Goal: Task Accomplishment & Management: Use online tool/utility

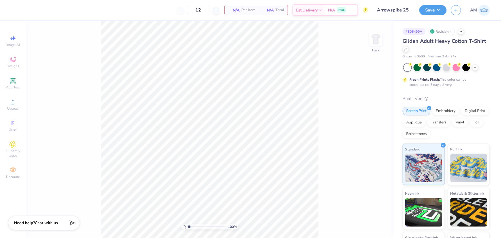
click at [421, 52] on div "Gildan Adult Heavy Cotton T-Shirt" at bounding box center [446, 45] width 87 height 16
click at [409, 51] on div at bounding box center [406, 48] width 6 height 6
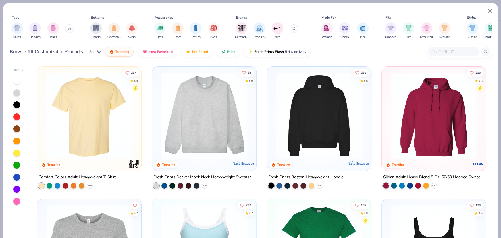
click at [452, 52] on input "text" at bounding box center [454, 51] width 44 height 7
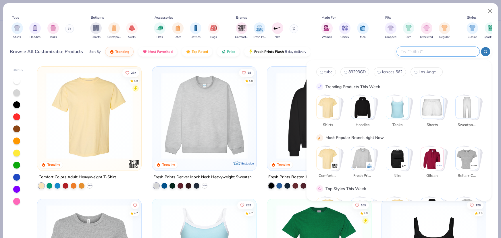
paste input "[URL][DOMAIN_NAME]"
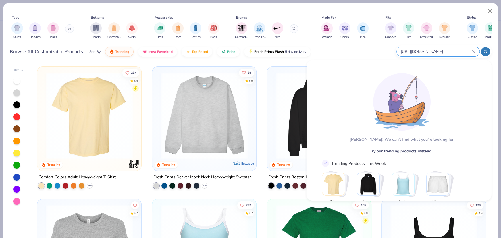
click at [426, 52] on input "[URL][DOMAIN_NAME]" at bounding box center [436, 51] width 72 height 7
paste input "Sydney Square Neck Tank Top"
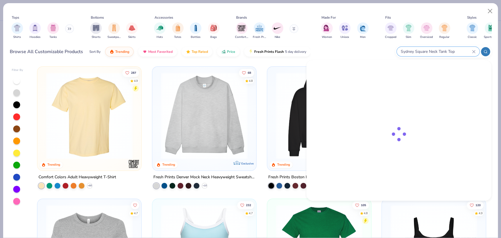
type input "Sydney Square Neck Tank Top"
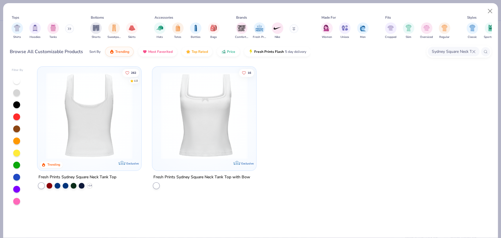
click at [43, 183] on div at bounding box center [42, 186] width 6 height 6
click at [91, 135] on img at bounding box center [89, 115] width 93 height 87
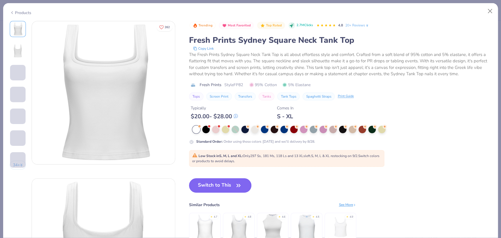
click at [219, 185] on button "Switch to This" at bounding box center [220, 186] width 62 height 14
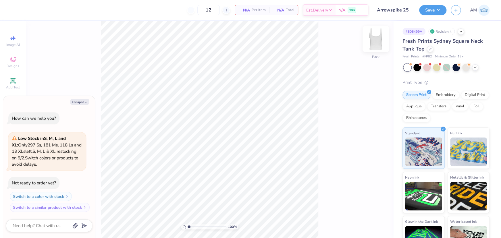
click at [374, 40] on img at bounding box center [376, 39] width 23 height 23
click at [81, 100] on button "Collapse" at bounding box center [79, 102] width 19 height 6
type textarea "x"
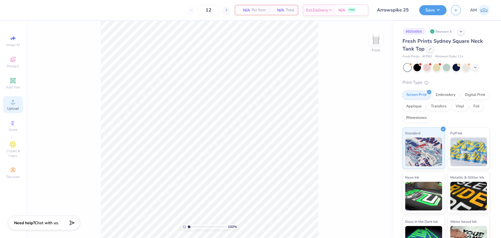
click at [14, 102] on icon at bounding box center [12, 102] width 7 height 7
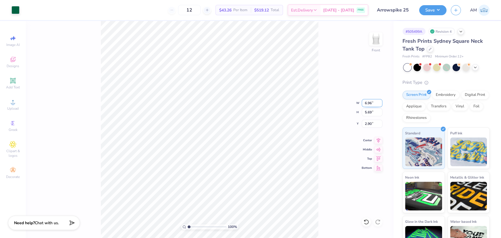
click at [371, 103] on input "6.96" at bounding box center [372, 103] width 21 height 8
type input "6.90"
type input "5.65"
click at [367, 121] on input "2.93" at bounding box center [372, 124] width 21 height 8
type input "3.00"
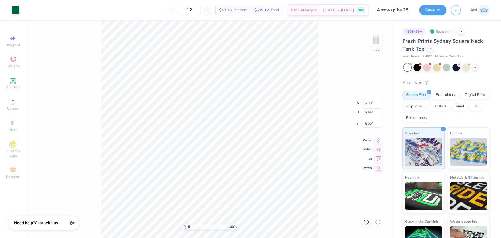
type input "0.50"
click at [377, 141] on icon at bounding box center [379, 139] width 8 height 7
click at [368, 102] on input "6.90" at bounding box center [372, 103] width 21 height 8
type input "6.95"
type input "5.69"
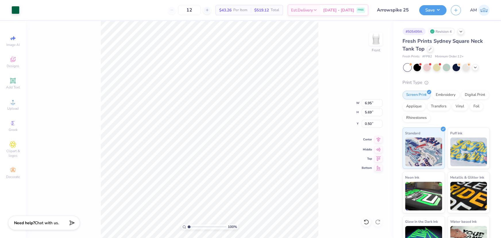
click at [377, 139] on icon at bounding box center [379, 139] width 4 height 5
click at [322, 126] on div "100 % Front W 6.95 6.95 " H 5.69 5.69 " Y 0.50 0.50 " Center Middle Top Bottom" at bounding box center [210, 129] width 368 height 217
click at [369, 125] on input "0.50" at bounding box center [372, 124] width 21 height 8
type input "1.00"
click at [331, 124] on div "100 % Front W 6.95 6.95 " H 5.69 5.69 " Y 1.00 1.00 " Center Middle Top Bottom" at bounding box center [210, 129] width 368 height 217
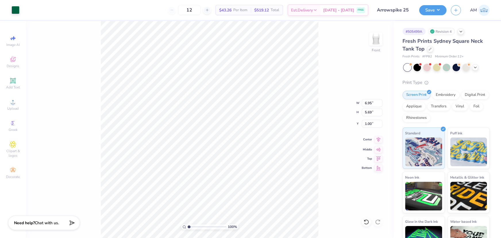
click at [378, 141] on icon at bounding box center [379, 139] width 8 height 7
type input "0.50"
click at [377, 43] on img at bounding box center [376, 39] width 23 height 23
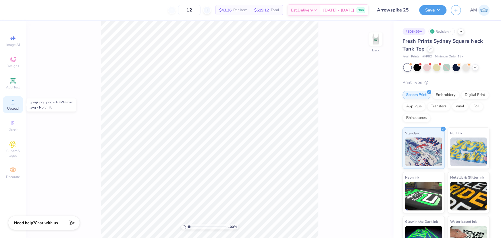
click at [12, 101] on icon at bounding box center [12, 102] width 7 height 7
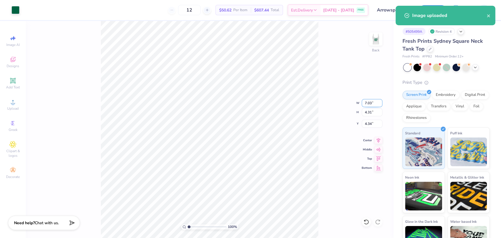
click at [371, 103] on input "7.03" at bounding box center [372, 103] width 21 height 8
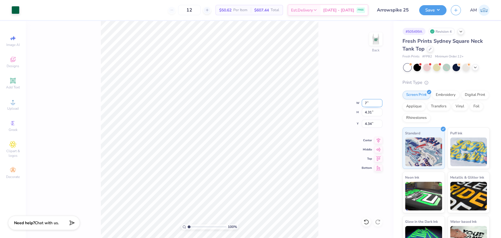
type input "7.00"
type input "4.30"
click at [369, 123] on input "4.35" at bounding box center [372, 124] width 21 height 8
type input "3.00"
type input "0.50"
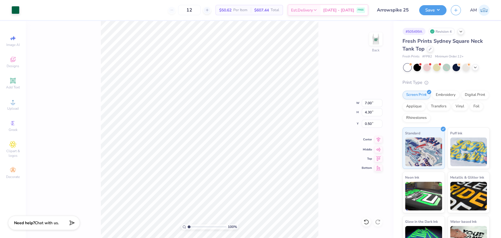
click at [375, 140] on icon at bounding box center [379, 139] width 8 height 7
click at [376, 40] on img at bounding box center [376, 39] width 23 height 23
click at [377, 41] on img at bounding box center [376, 39] width 23 height 23
click at [370, 124] on input "0.50" at bounding box center [372, 124] width 21 height 8
type input "1.00"
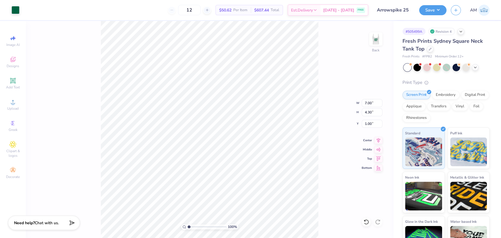
click at [334, 115] on div "100 % Back W 7.00 7.00 " H 4.30 4.30 " Y 1.00 1.00 " Center Middle Top Bottom" at bounding box center [210, 129] width 368 height 217
click at [160, 83] on div "100 % Back" at bounding box center [210, 129] width 368 height 217
click at [431, 8] on button "Save" at bounding box center [432, 9] width 27 height 10
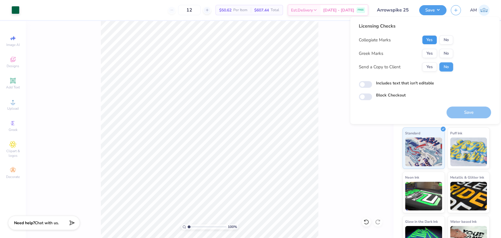
click at [431, 43] on button "Yes" at bounding box center [429, 39] width 15 height 9
click at [429, 54] on button "Yes" at bounding box center [429, 53] width 15 height 9
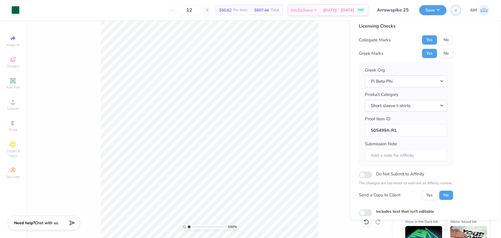
click at [430, 68] on div "Greek Org Pi Beta Phi" at bounding box center [406, 77] width 82 height 20
click at [430, 196] on button "Yes" at bounding box center [429, 195] width 15 height 9
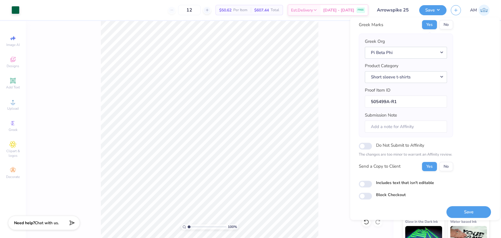
scroll to position [32, 0]
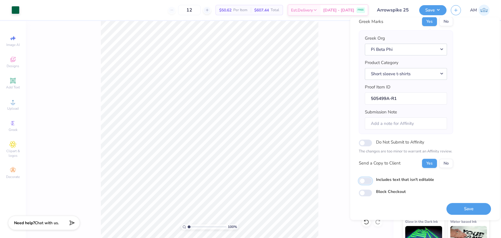
click at [366, 180] on input "Includes text that isn't editable" at bounding box center [365, 181] width 13 height 7
checkbox input "true"
click at [456, 207] on button "Save" at bounding box center [469, 209] width 45 height 12
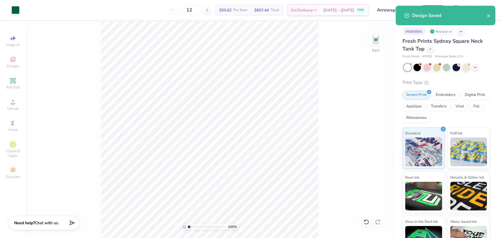
scroll to position [0, 0]
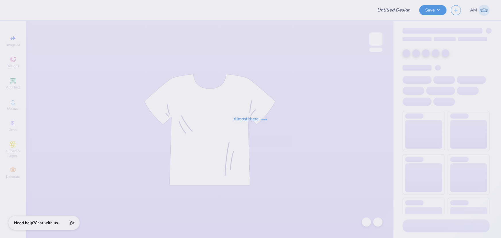
type input "Arrowspike 25"
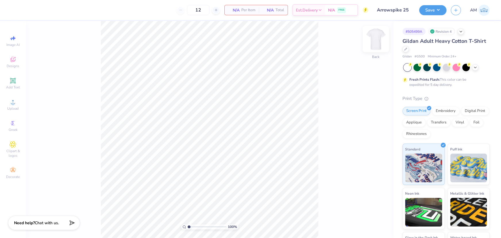
drag, startPoint x: 383, startPoint y: 41, endPoint x: 379, endPoint y: 39, distance: 4.0
click at [382, 41] on div "100 % Back" at bounding box center [210, 129] width 368 height 217
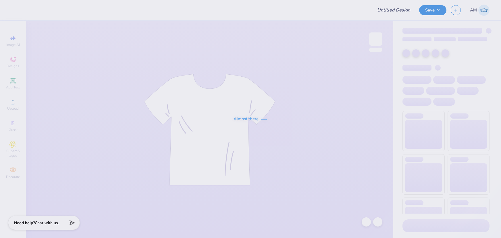
type input "Sigma Chi Love Chisland"
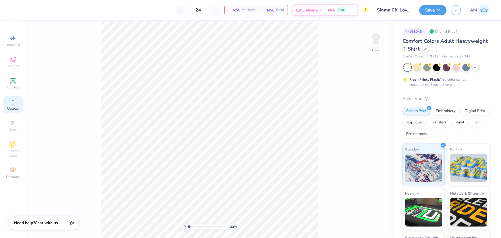
click at [14, 102] on icon at bounding box center [12, 102] width 7 height 7
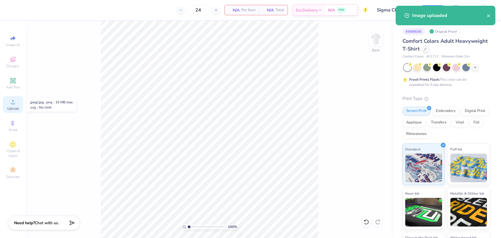
click at [16, 108] on span "Upload" at bounding box center [13, 108] width 12 height 5
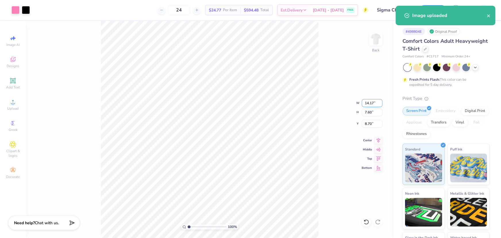
click at [370, 107] on input "14.17" at bounding box center [372, 103] width 21 height 8
type input "3.00"
type input "1.61"
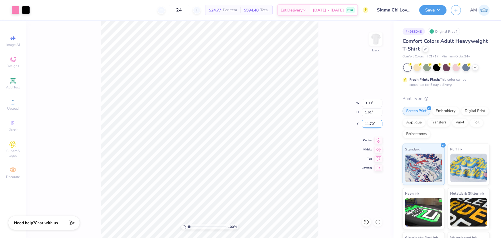
click at [369, 123] on input "11.70" at bounding box center [372, 124] width 21 height 8
type input "3.00"
click at [366, 101] on input "3.00" at bounding box center [372, 103] width 21 height 8
type input "3.50"
type input "1.88"
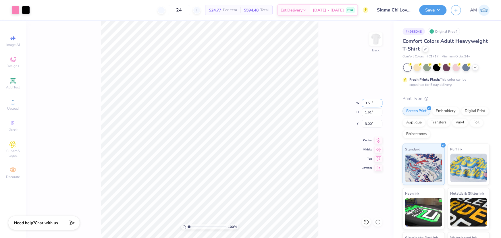
type input "2.87"
click at [349, 78] on div "100 % Back W 3.50 3.50 " H 1.88 1.88 " Y 2.87 2.87 " Center Middle Top Bottom" at bounding box center [210, 129] width 368 height 217
click at [379, 40] on img at bounding box center [376, 39] width 23 height 23
click at [14, 104] on circle at bounding box center [12, 103] width 3 height 3
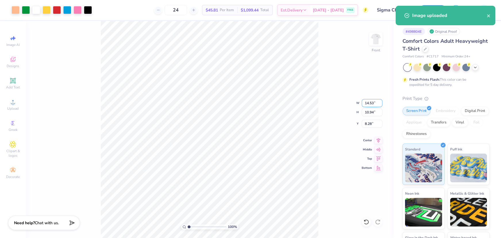
click at [368, 102] on input "14.53" at bounding box center [372, 103] width 21 height 8
type input "10.00"
type input "7.53"
click at [367, 122] on input "9.99" at bounding box center [372, 124] width 21 height 8
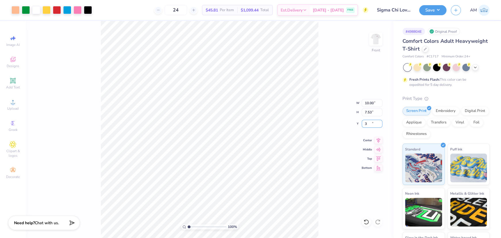
type input "3.00"
click at [368, 126] on input "3.89" at bounding box center [372, 124] width 21 height 8
type input "3.50"
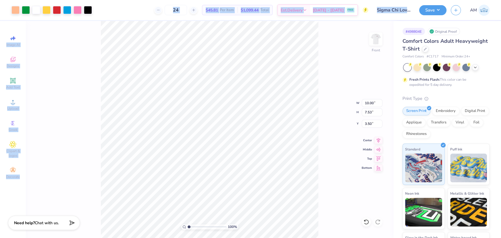
drag, startPoint x: 2, startPoint y: 4, endPoint x: 372, endPoint y: 164, distance: 402.8
click at [372, 164] on div "Art colors 24 $45.81 Per Item $1,099.44 Total Est. Delivery Aug 25 - 28 FREE De…" at bounding box center [250, 119] width 501 height 238
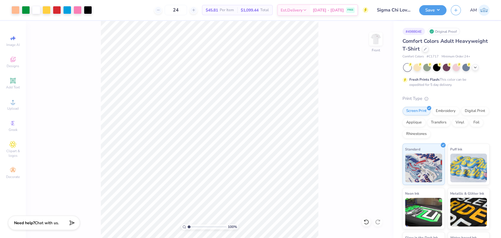
click at [492, 26] on div "# 498804E Original Proof Comfort Colors Adult Heavyweight T-Shirt Comfort Color…" at bounding box center [448, 147] width 108 height 253
click at [129, 40] on div "100 % Front" at bounding box center [210, 129] width 368 height 217
click at [374, 43] on img at bounding box center [376, 39] width 23 height 23
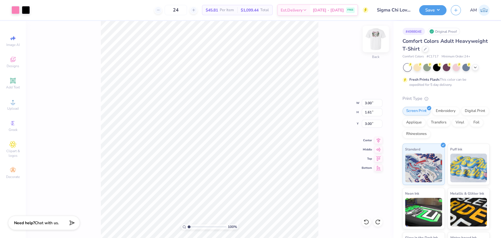
click at [374, 41] on img at bounding box center [376, 39] width 23 height 23
drag, startPoint x: 190, startPoint y: 227, endPoint x: 195, endPoint y: 227, distance: 5.5
click at [195, 227] on input "range" at bounding box center [207, 227] width 39 height 5
click at [196, 227] on input "range" at bounding box center [207, 227] width 39 height 5
type input "1.61"
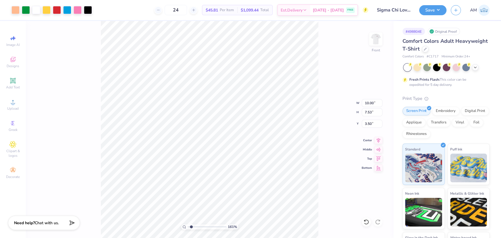
click at [191, 227] on input "range" at bounding box center [207, 227] width 39 height 5
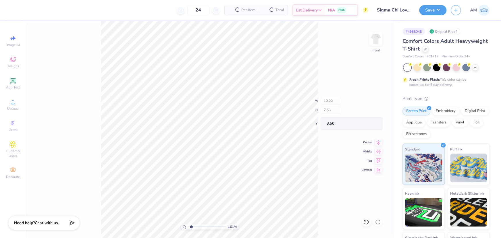
click at [12, 104] on circle at bounding box center [12, 103] width 3 height 3
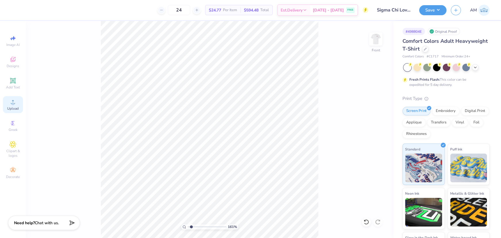
click at [14, 100] on icon at bounding box center [12, 102] width 7 height 7
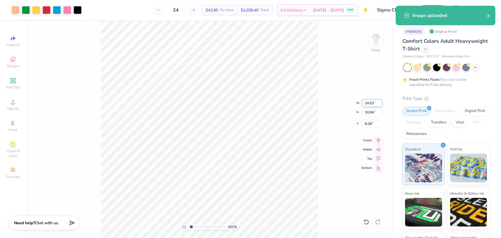
click at [367, 102] on input "14.53" at bounding box center [372, 103] width 21 height 8
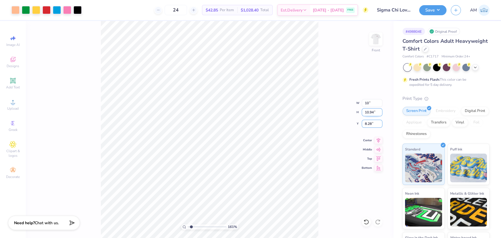
click at [368, 124] on input "8.28" at bounding box center [372, 124] width 21 height 8
type input "10.00"
type input "7.53"
type input "3.50"
drag, startPoint x: 188, startPoint y: 227, endPoint x: 159, endPoint y: 228, distance: 29.1
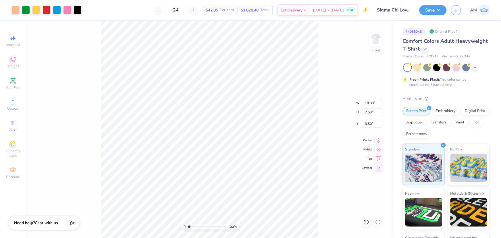
type input "1"
click at [188, 228] on input "range" at bounding box center [207, 227] width 39 height 5
click at [432, 4] on div "Save AM" at bounding box center [460, 10] width 82 height 20
click at [433, 10] on button "Save" at bounding box center [432, 9] width 27 height 10
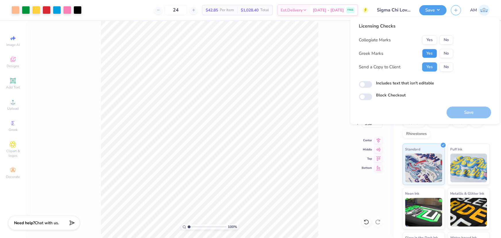
click at [433, 50] on button "Yes" at bounding box center [429, 53] width 15 height 9
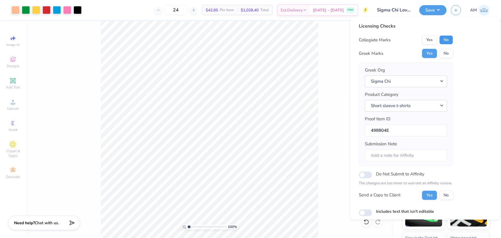
click at [449, 40] on button "No" at bounding box center [447, 39] width 14 height 9
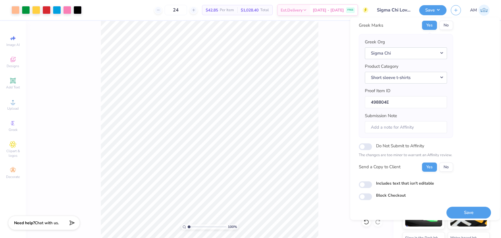
scroll to position [32, 0]
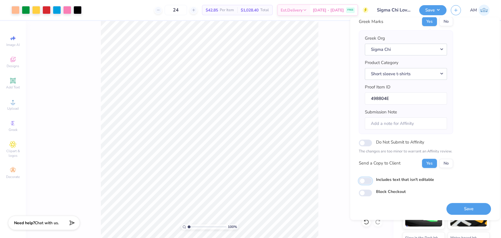
click at [369, 180] on input "Includes text that isn't editable" at bounding box center [365, 181] width 13 height 7
checkbox input "true"
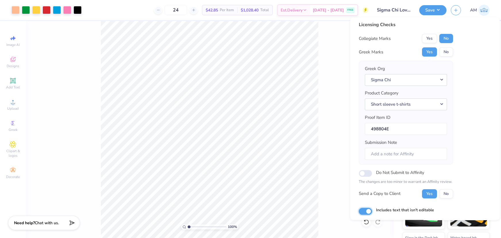
scroll to position [0, 0]
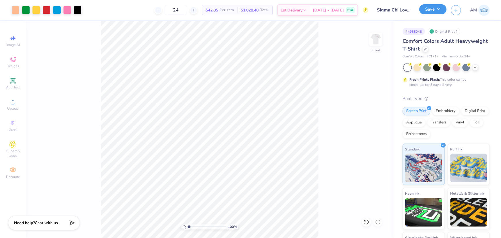
click at [439, 10] on button "Save" at bounding box center [432, 9] width 27 height 10
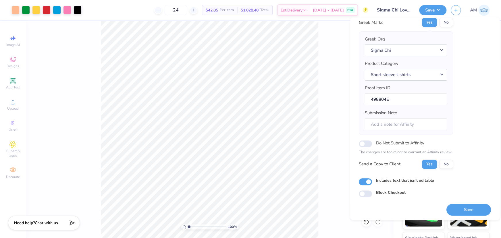
scroll to position [32, 0]
click at [471, 206] on button "Save" at bounding box center [469, 209] width 45 height 12
